Goal: Task Accomplishment & Management: Manage account settings

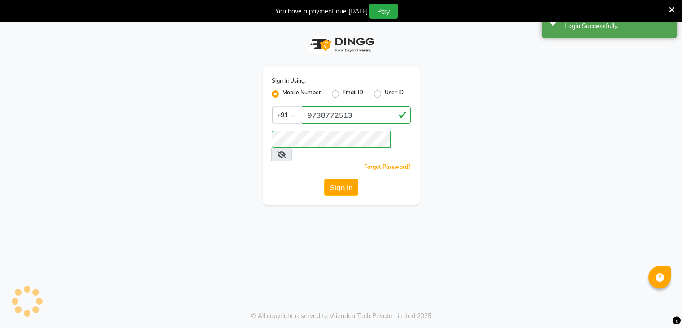
scroll to position [22, 0]
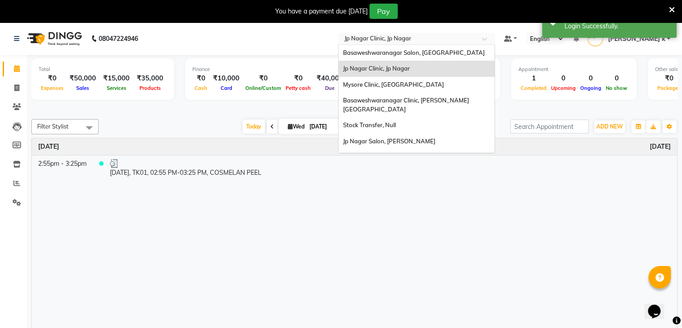
click at [438, 40] on input "text" at bounding box center [408, 39] width 130 height 9
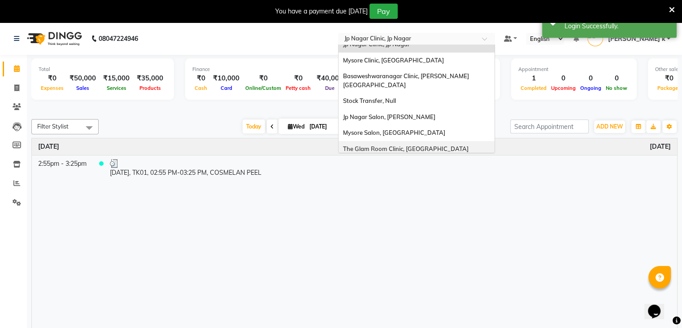
scroll to position [35, 0]
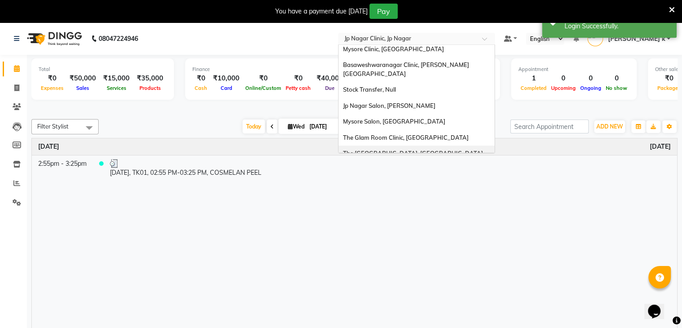
click at [420, 149] on span "The [GEOGRAPHIC_DATA], [GEOGRAPHIC_DATA]" at bounding box center [413, 152] width 140 height 7
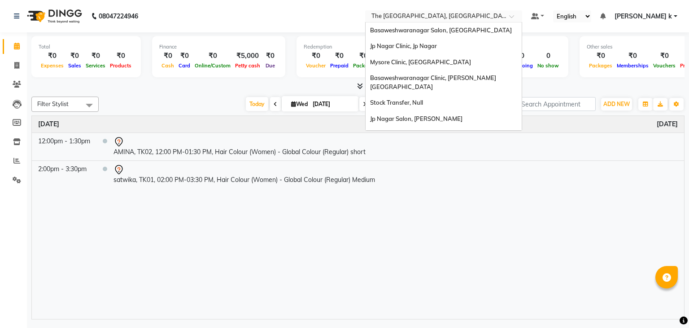
click at [475, 13] on input "text" at bounding box center [435, 17] width 130 height 9
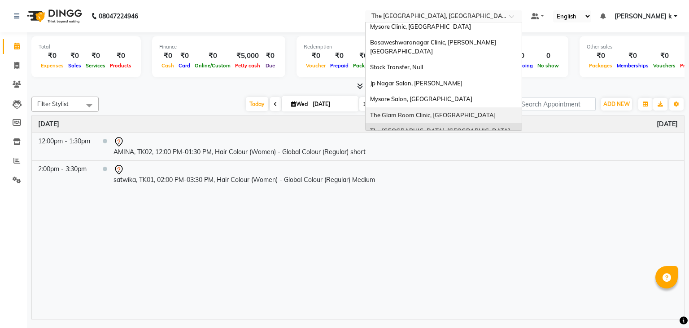
click at [465, 111] on span "The Glam Room Clinic, [GEOGRAPHIC_DATA]" at bounding box center [433, 114] width 126 height 7
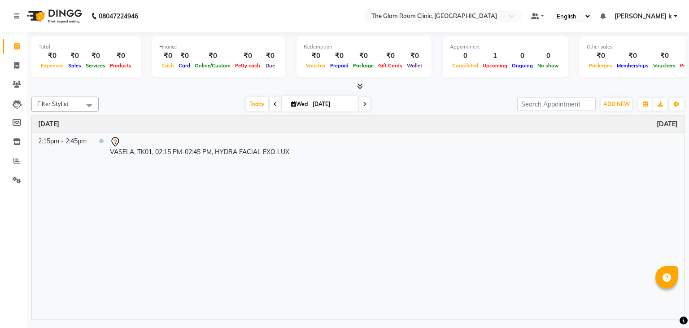
click at [315, 13] on nav "08047224946 Select Location × The Glam Room Clinic, [GEOGRAPHIC_DATA] Default P…" at bounding box center [344, 16] width 689 height 32
